Goal: Book appointment/travel/reservation

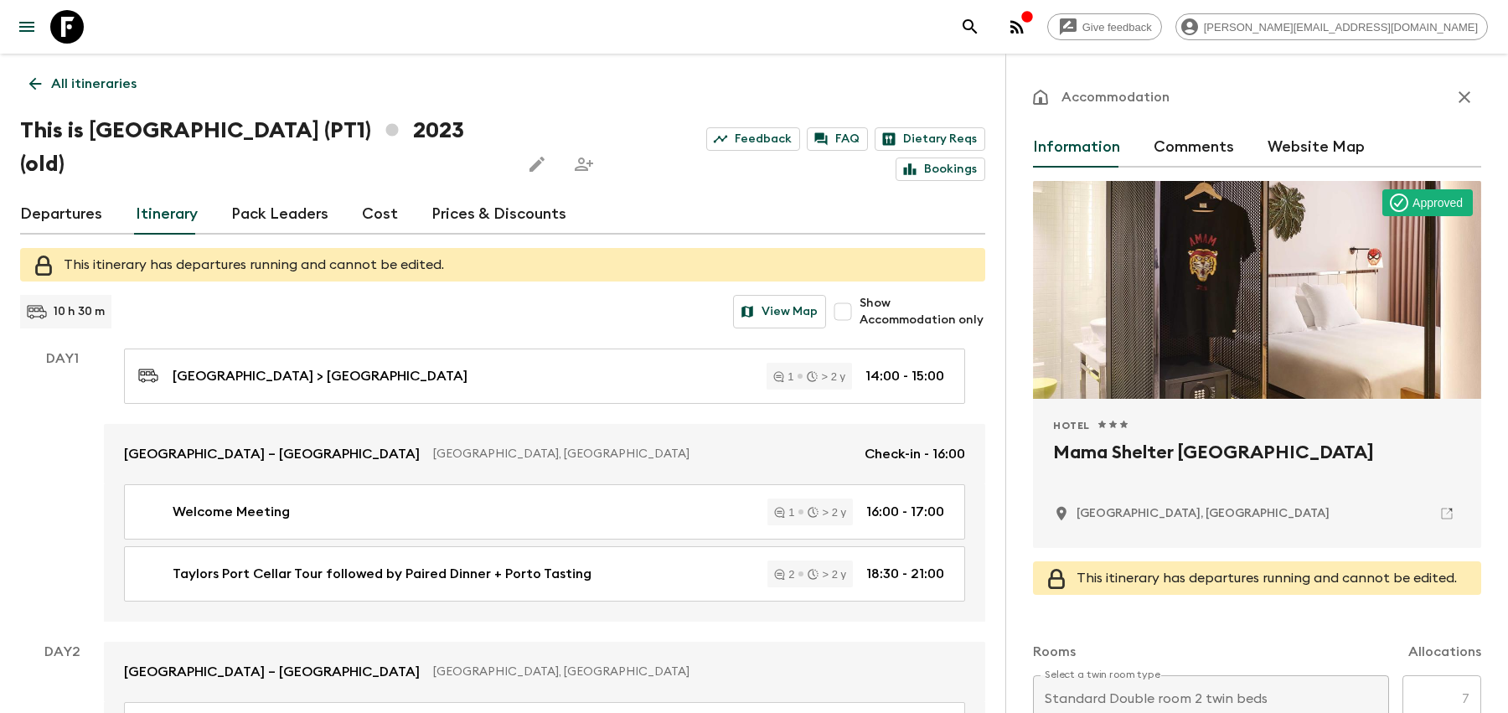
click at [980, 26] on icon "search adventures" at bounding box center [970, 27] width 20 height 20
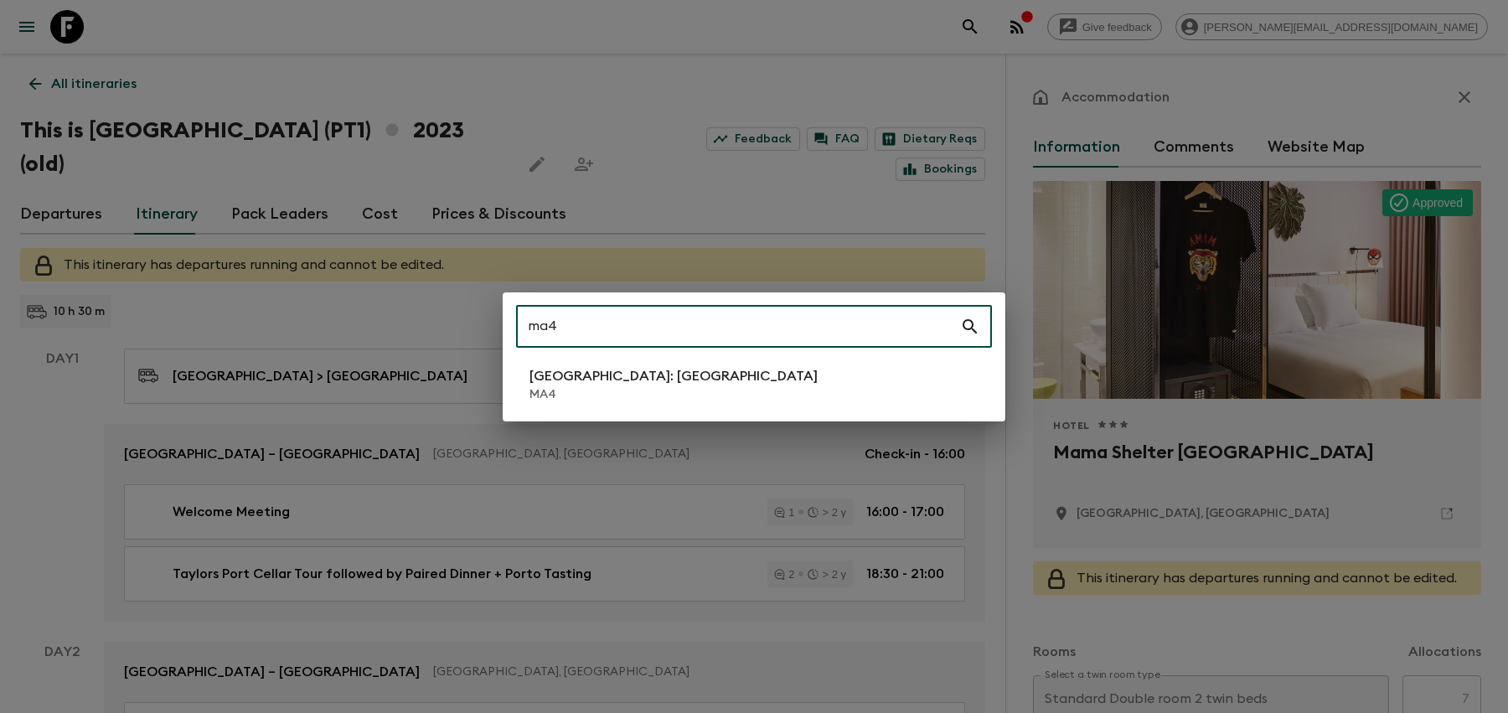
type input "ma4"
click at [659, 386] on p "MA4" at bounding box center [673, 394] width 288 height 17
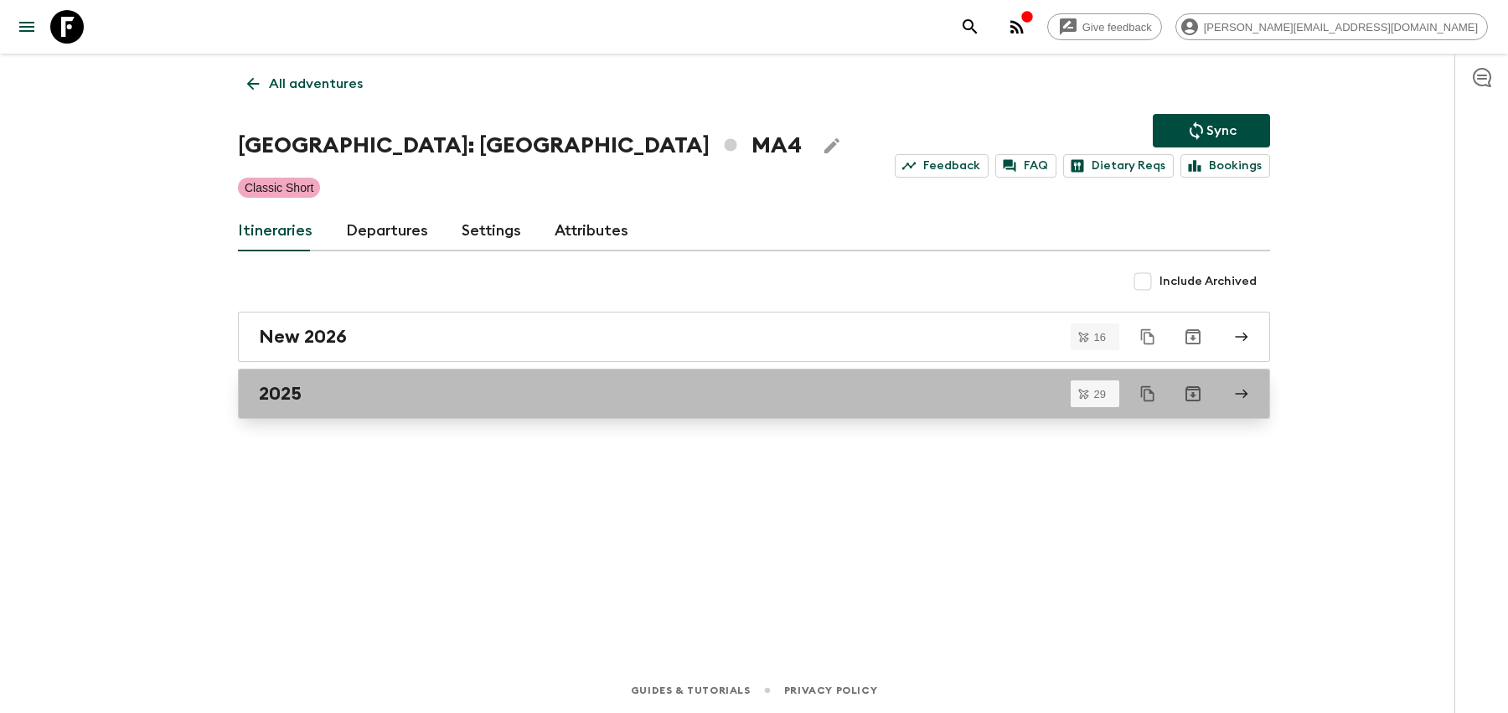
click at [578, 388] on div "2025" at bounding box center [738, 394] width 958 height 22
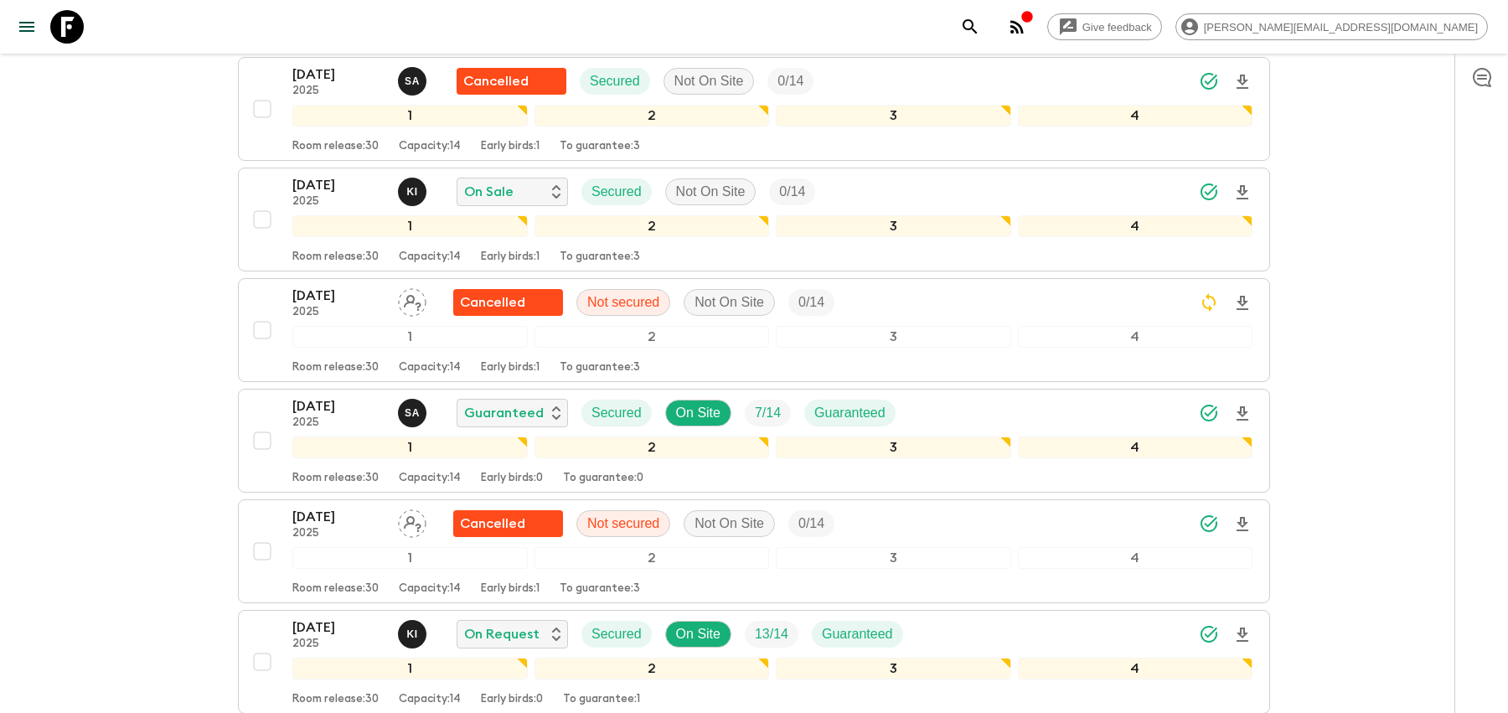
scroll to position [2928, 0]
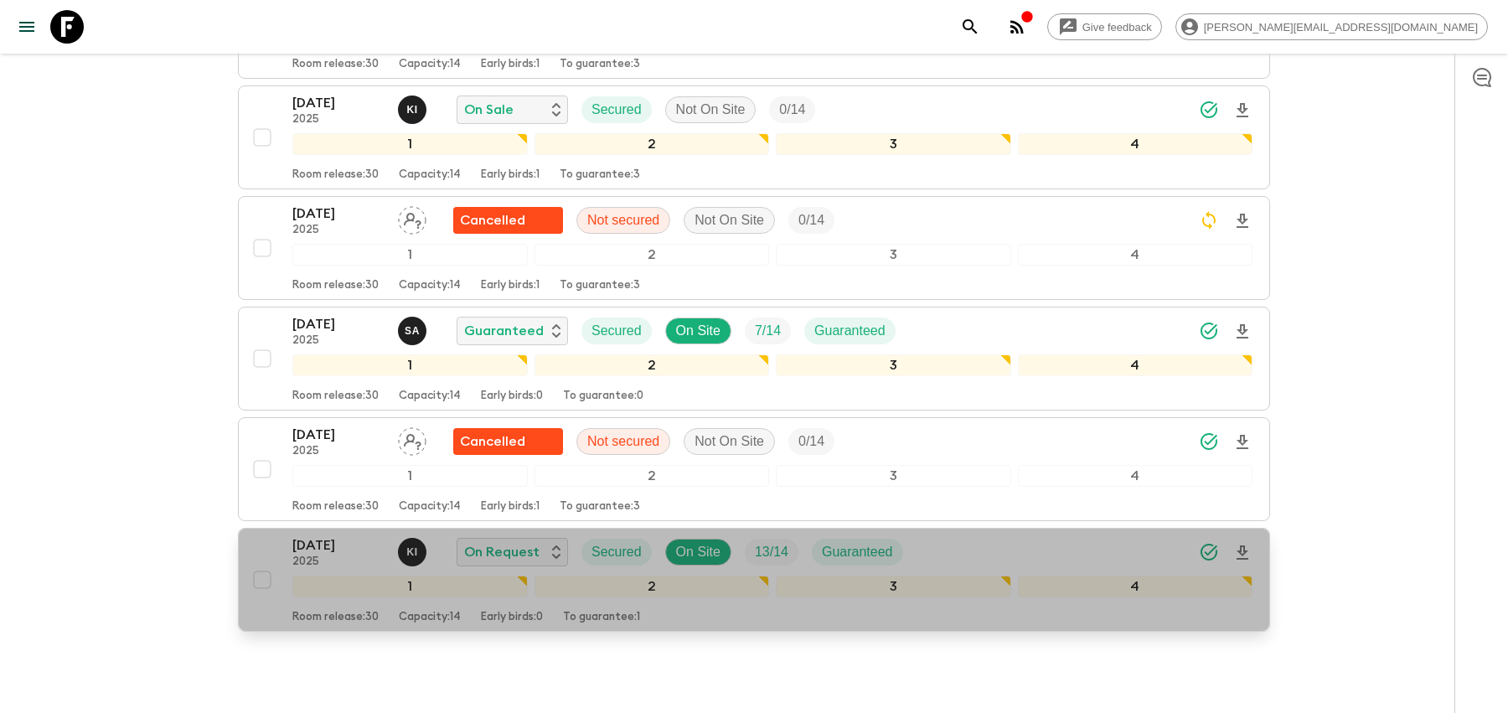
click at [985, 535] on div "[DATE] 2025 K I On Request Secured On Site 13 / 14 Guaranteed" at bounding box center [772, 552] width 960 height 34
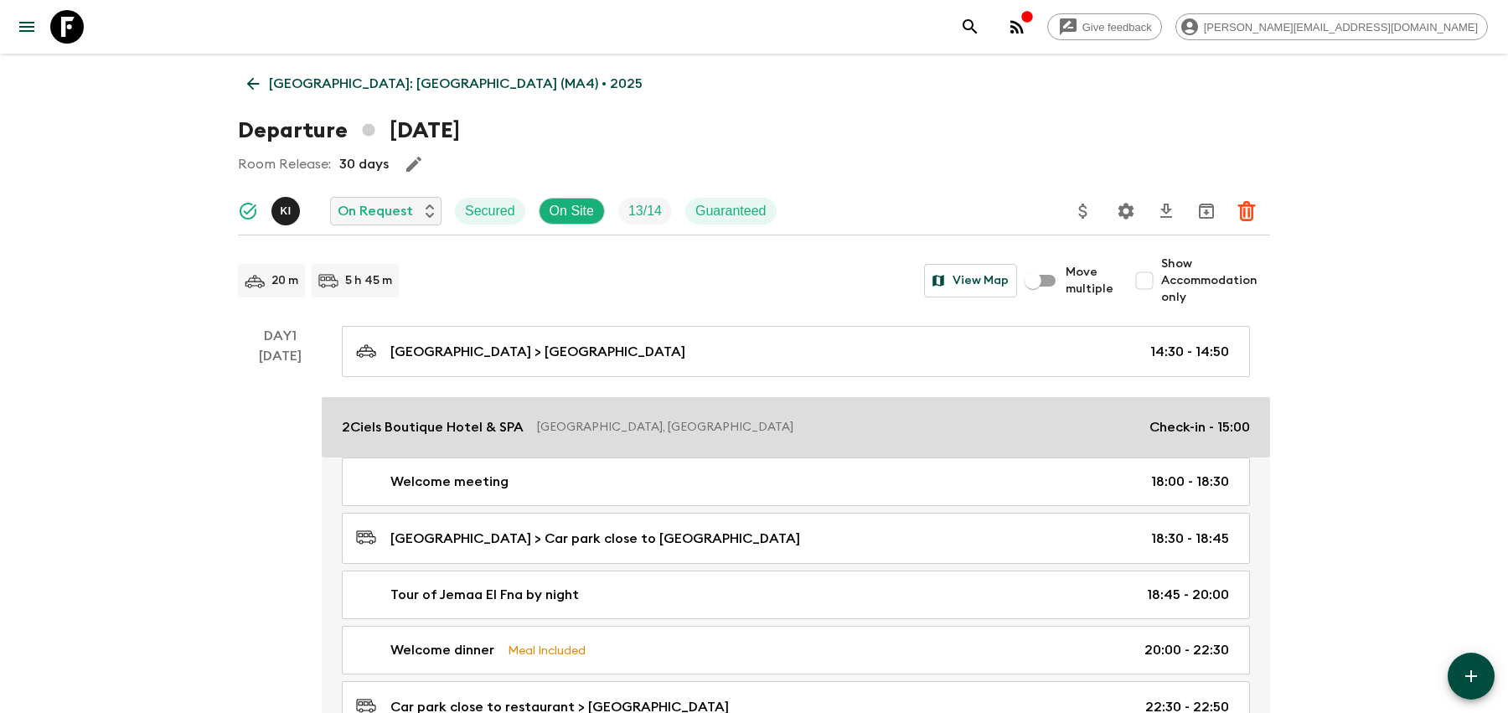
click at [1076, 430] on p "[GEOGRAPHIC_DATA], [GEOGRAPHIC_DATA]" at bounding box center [836, 427] width 599 height 17
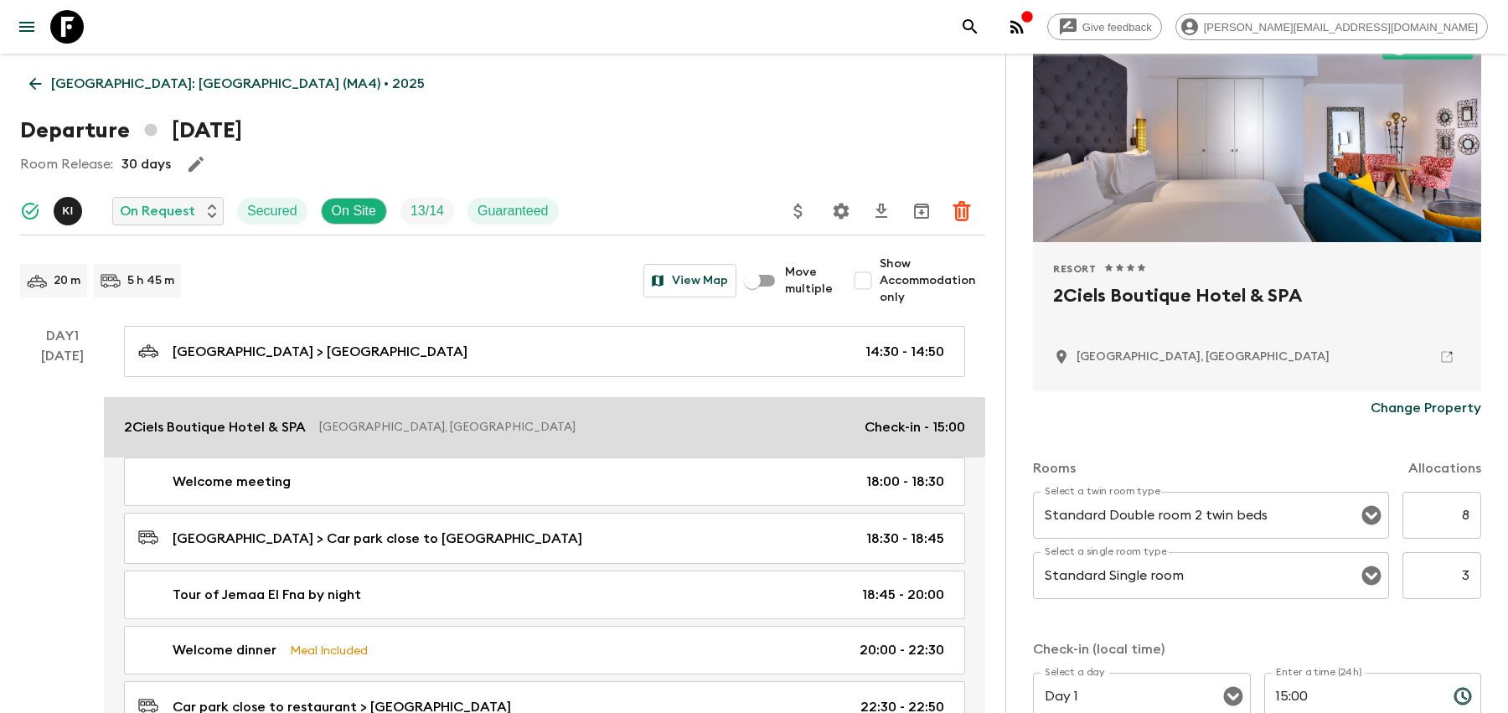
scroll to position [323, 0]
